Goal: Navigation & Orientation: Find specific page/section

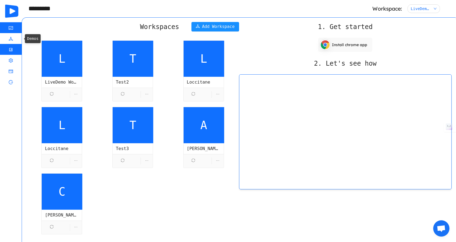
click at [13, 48] on span "Analytics" at bounding box center [13, 49] width 0 height 11
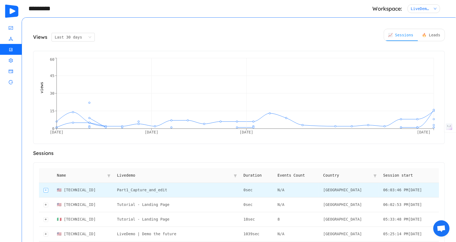
click at [46, 188] on div "Expand row" at bounding box center [46, 190] width 5 height 5
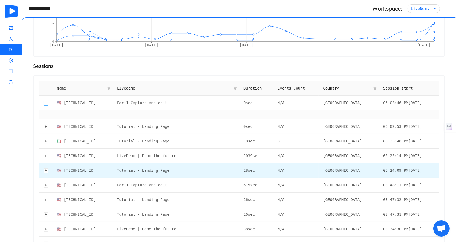
scroll to position [94, 0]
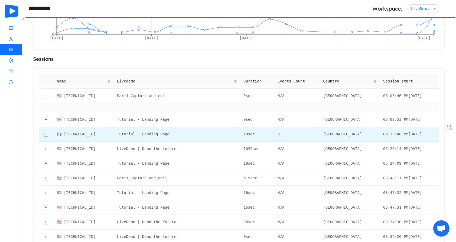
click at [47, 134] on div "Expand row" at bounding box center [46, 134] width 5 height 5
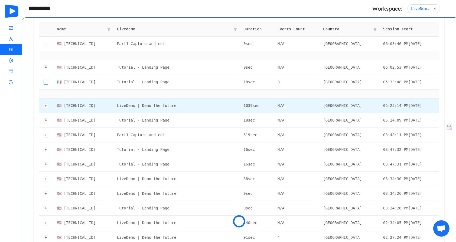
scroll to position [146, 0]
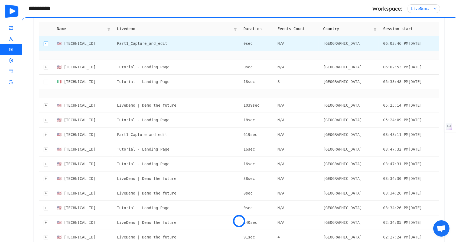
click at [45, 44] on div "Collapse row" at bounding box center [46, 43] width 5 height 5
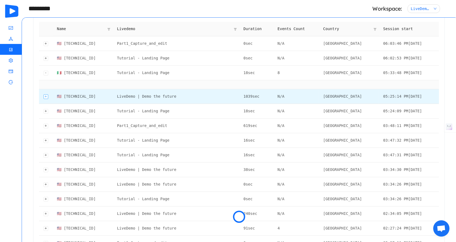
click at [47, 95] on div "Expand row" at bounding box center [46, 96] width 5 height 5
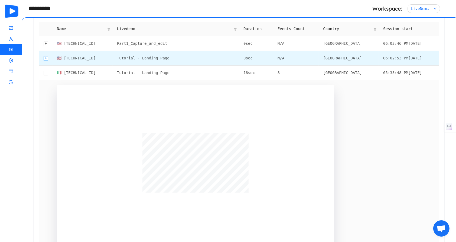
click at [47, 59] on div "Expand row" at bounding box center [46, 58] width 5 height 5
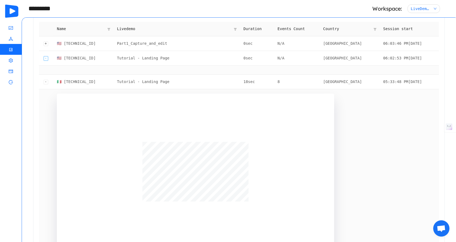
scroll to position [268, 0]
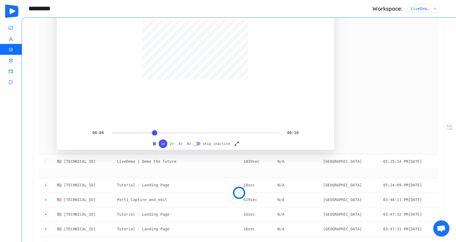
click at [203, 131] on div at bounding box center [196, 132] width 168 height 3
click at [258, 131] on div at bounding box center [196, 132] width 168 height 3
click at [238, 194] on icon at bounding box center [239, 192] width 17 height 17
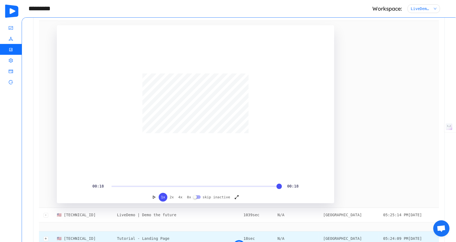
scroll to position [320, 0]
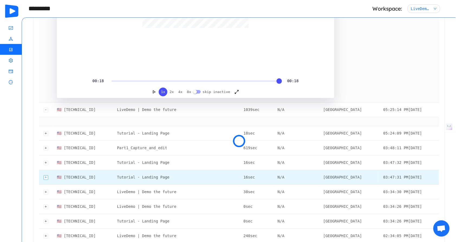
click at [44, 176] on div "Expand row" at bounding box center [46, 177] width 5 height 5
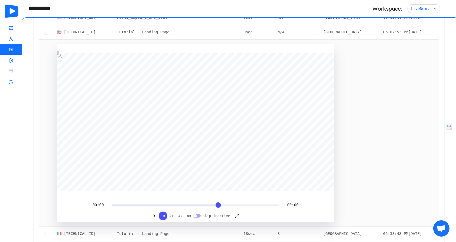
scroll to position [0, 0]
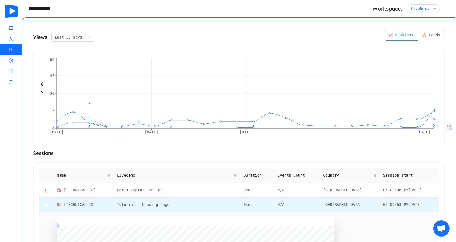
click at [44, 203] on div "Collapse row" at bounding box center [46, 204] width 5 height 5
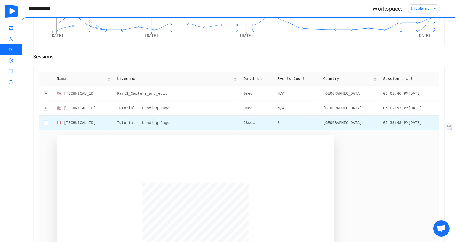
click at [46, 122] on div "Collapse row" at bounding box center [46, 123] width 5 height 5
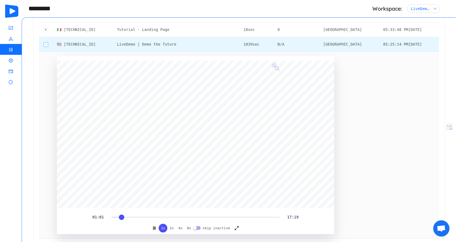
click at [46, 45] on div "Collapse row" at bounding box center [46, 44] width 5 height 5
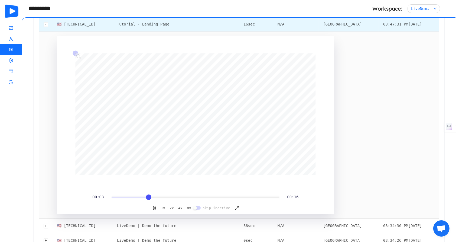
scroll to position [268, 0]
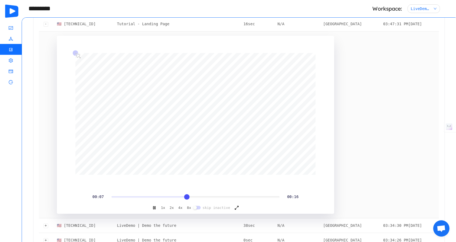
click at [248, 196] on div at bounding box center [196, 196] width 168 height 3
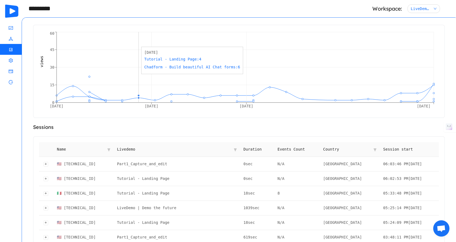
scroll to position [0, 0]
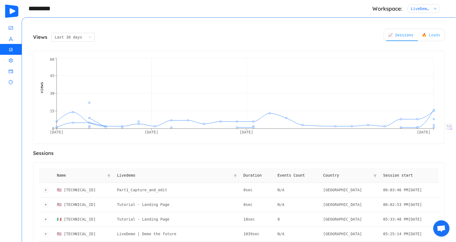
click at [418, 36] on div "🔥 Leads" at bounding box center [431, 35] width 27 height 12
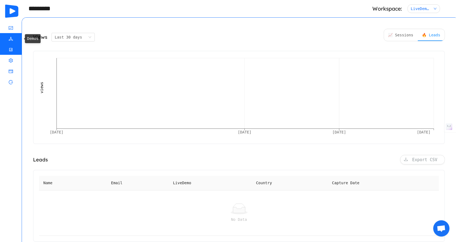
click at [11, 38] on icon "icon: deployment-unit" at bounding box center [11, 39] width 4 height 4
